Goal: Information Seeking & Learning: Learn about a topic

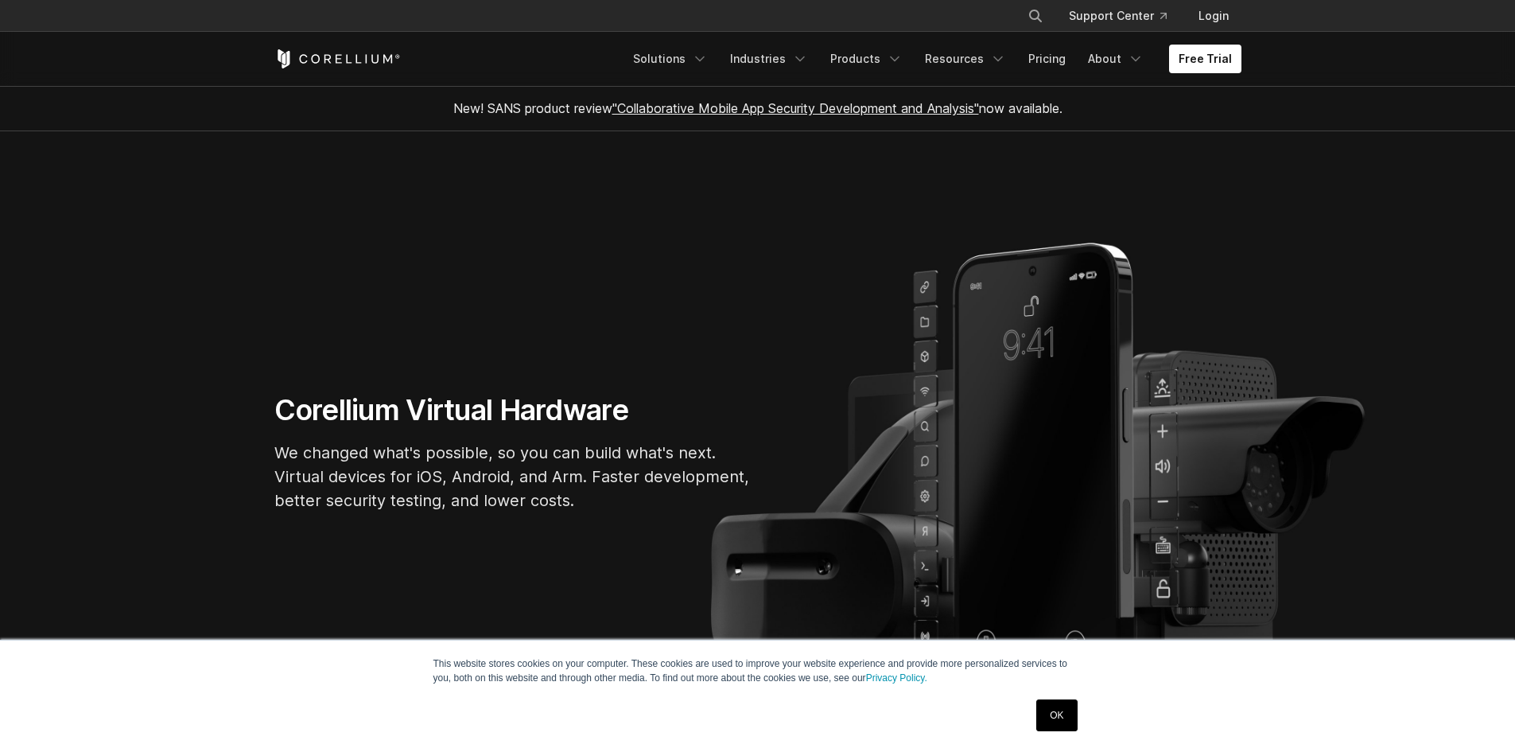
click at [1056, 720] on link "OK" at bounding box center [1056, 715] width 41 height 32
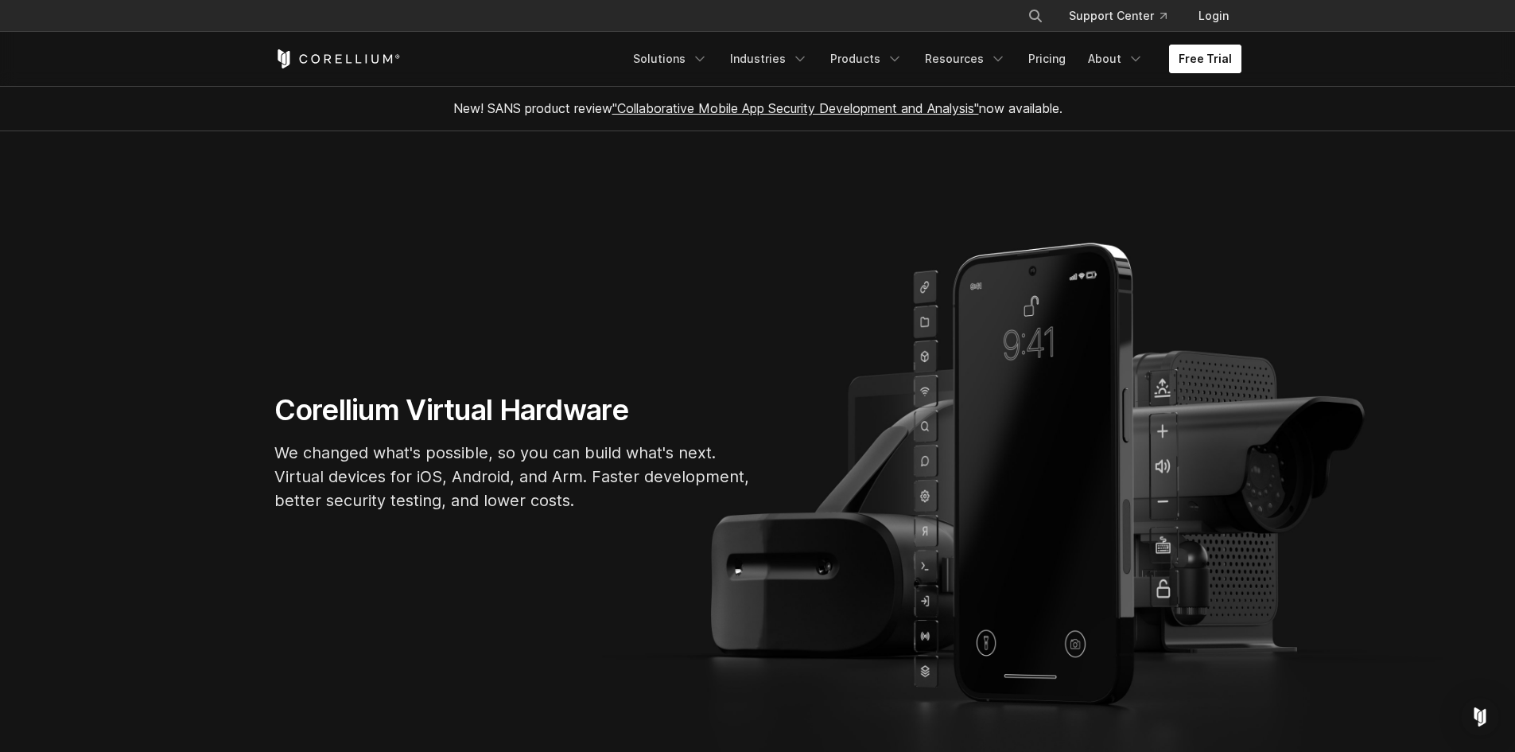
click at [1204, 48] on link "Free Trial" at bounding box center [1205, 59] width 72 height 29
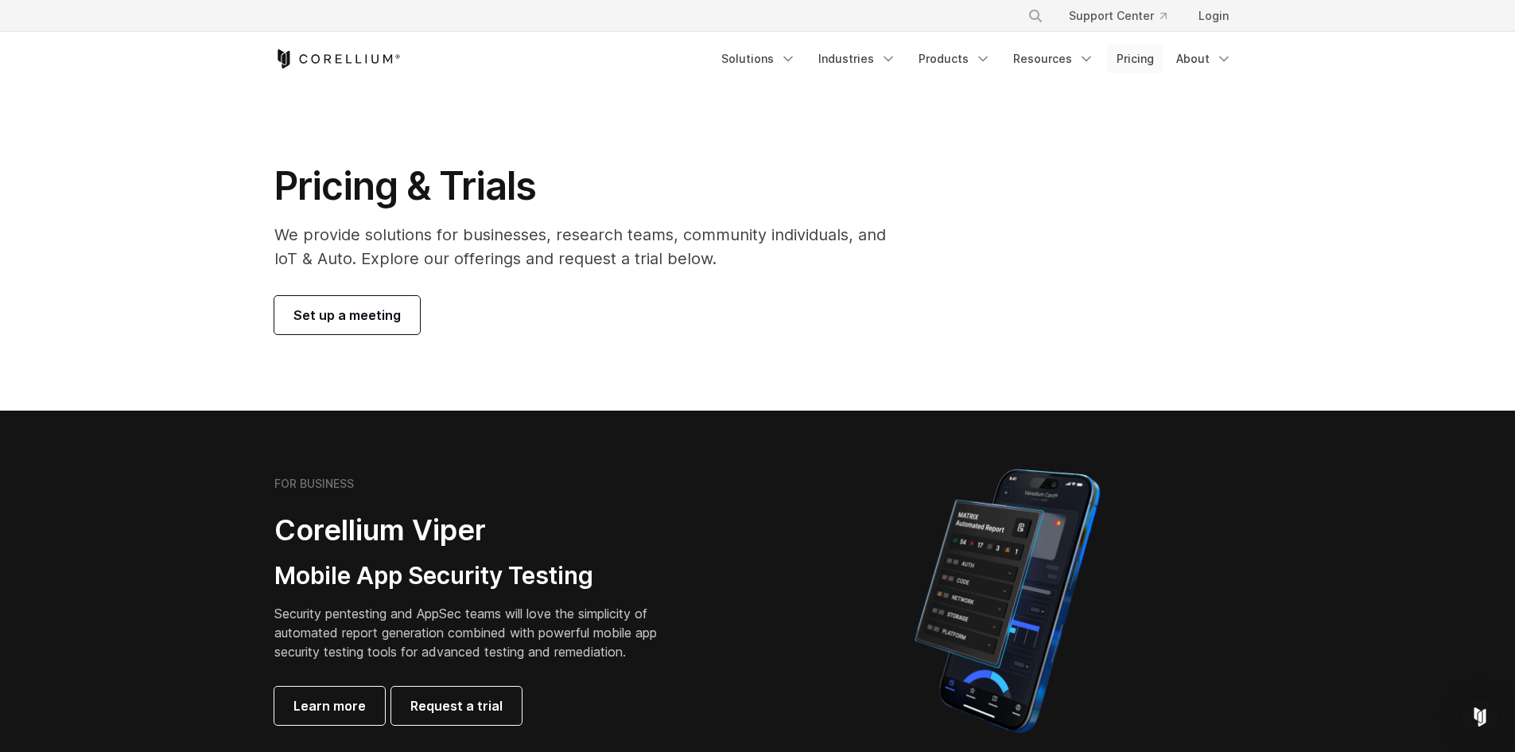
click at [1149, 64] on link "Pricing" at bounding box center [1135, 59] width 56 height 29
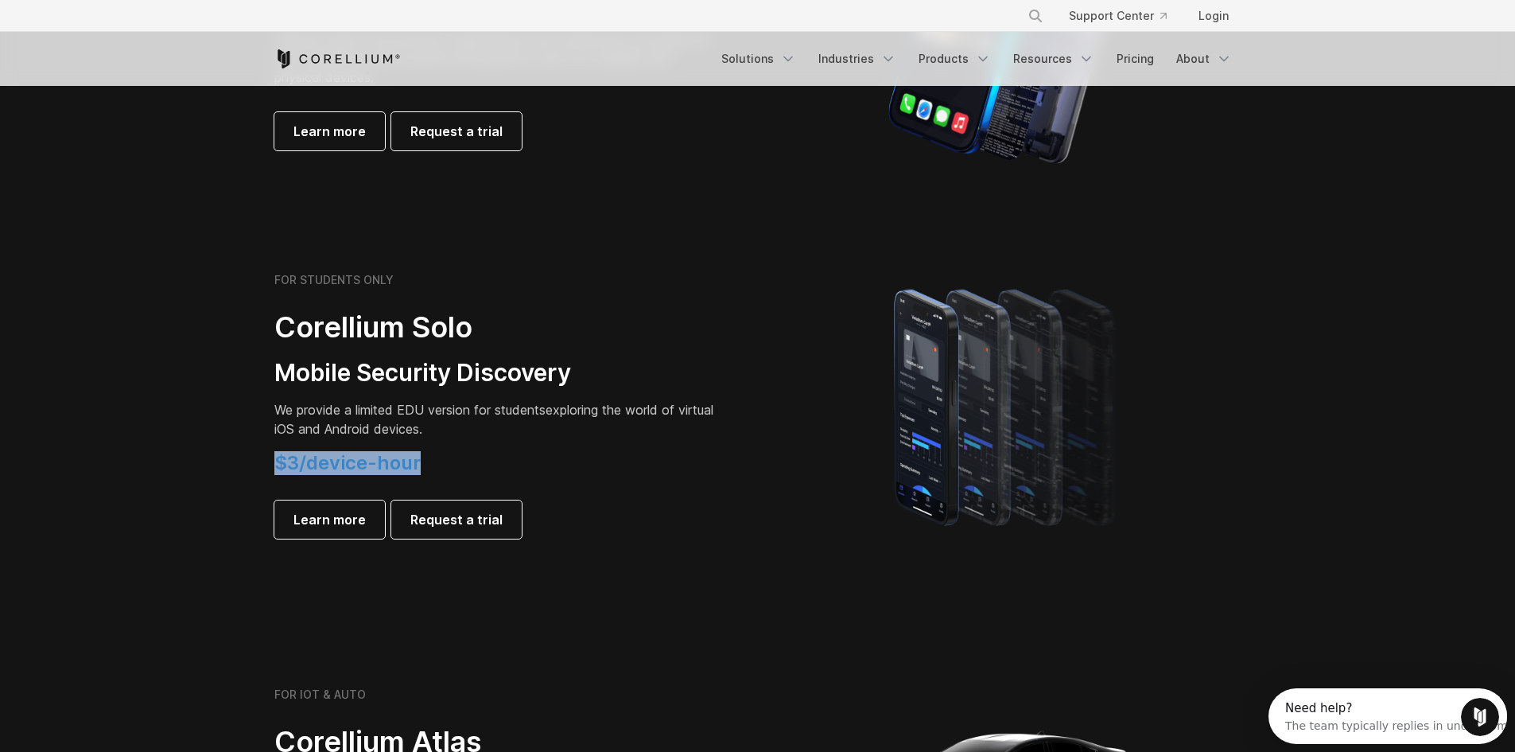
drag, startPoint x: 275, startPoint y: 463, endPoint x: 484, endPoint y: 466, distance: 209.2
click at [484, 466] on h4 "$3/device-hour" at bounding box center [496, 463] width 445 height 24
drag, startPoint x: 512, startPoint y: 452, endPoint x: 530, endPoint y: 444, distance: 19.9
click at [512, 451] on h4 "$3/device-hour" at bounding box center [496, 463] width 445 height 24
